Goal: Information Seeking & Learning: Get advice/opinions

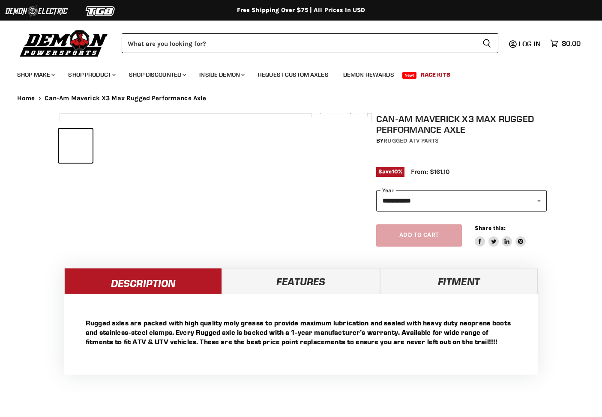
select select "******"
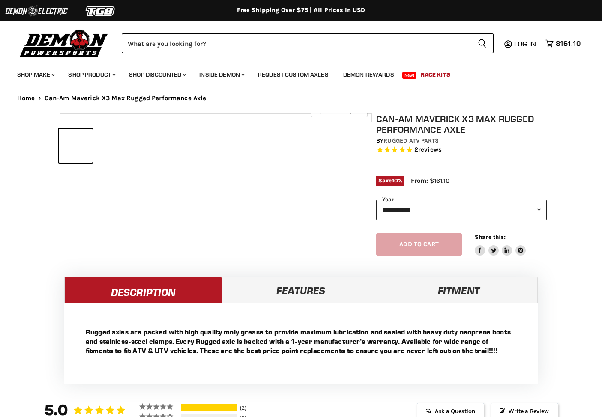
select select "******"
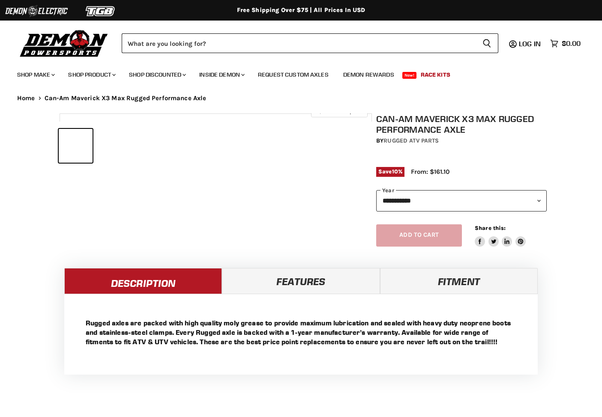
select select "******"
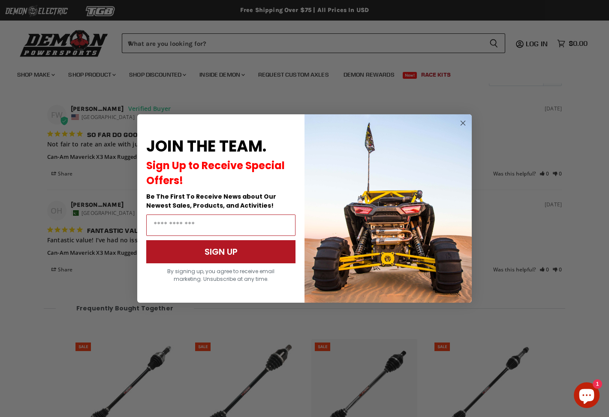
scroll to position [771, 0]
